Goal: Information Seeking & Learning: Learn about a topic

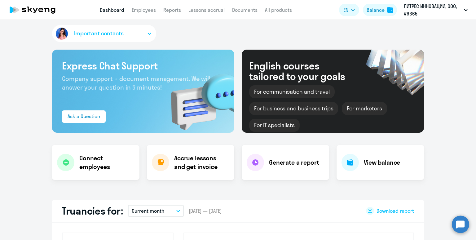
scroll to position [3, 0]
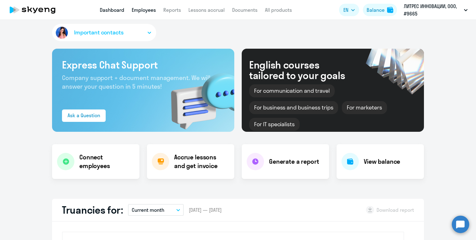
click at [132, 10] on link "Employees" at bounding box center [144, 10] width 24 height 6
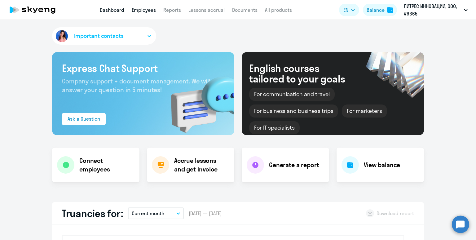
select select "30"
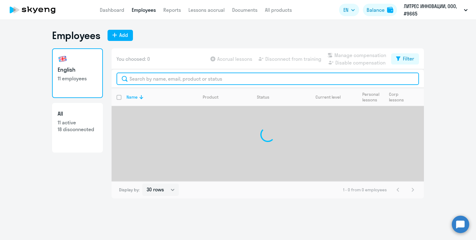
click at [135, 82] on input "text" at bounding box center [268, 79] width 303 height 12
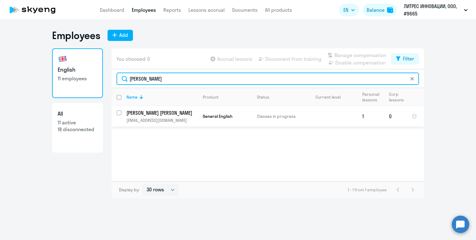
type input "[PERSON_NAME]"
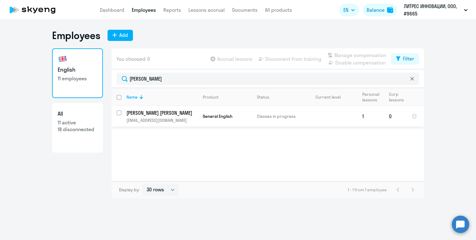
click at [142, 117] on td "[PERSON_NAME] [EMAIL_ADDRESS][DOMAIN_NAME]" at bounding box center [160, 116] width 76 height 20
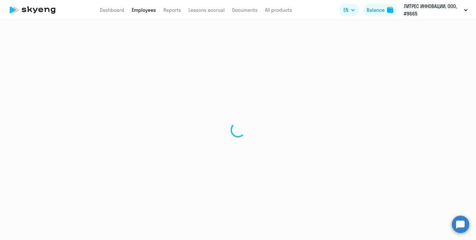
select select "english"
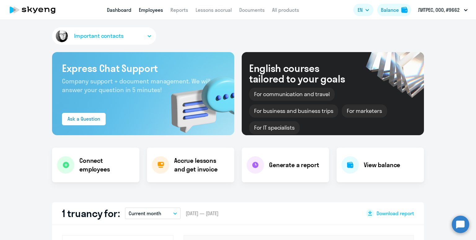
click at [147, 10] on link "Employees" at bounding box center [151, 10] width 24 height 6
select select "30"
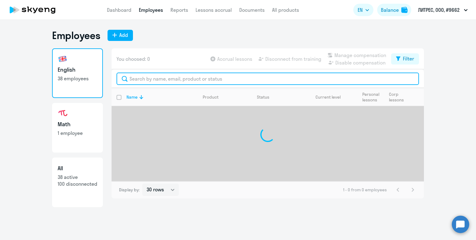
click at [137, 77] on input "text" at bounding box center [268, 79] width 303 height 12
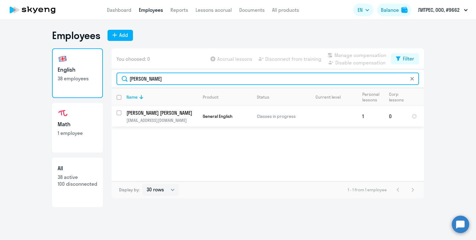
type input "[PERSON_NAME]"
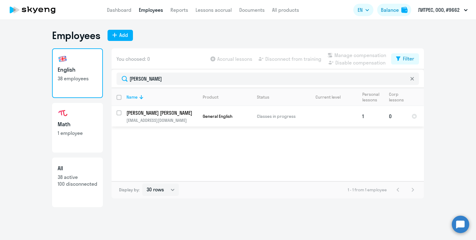
click at [180, 116] on td "[PERSON_NAME] [EMAIL_ADDRESS][DOMAIN_NAME]" at bounding box center [160, 116] width 76 height 20
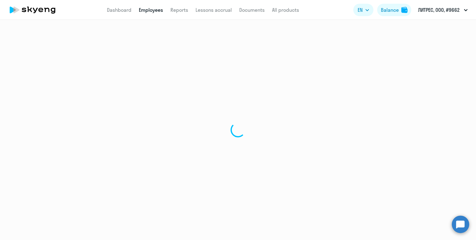
select select "english"
